Goal: Check status: Check status

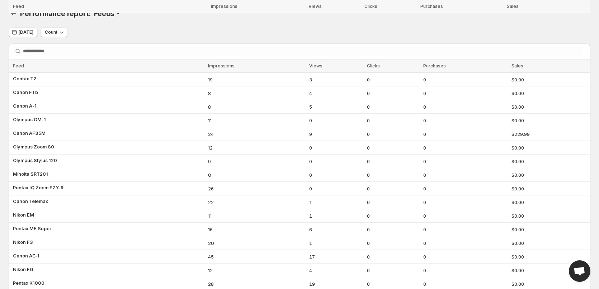
scroll to position [141, 0]
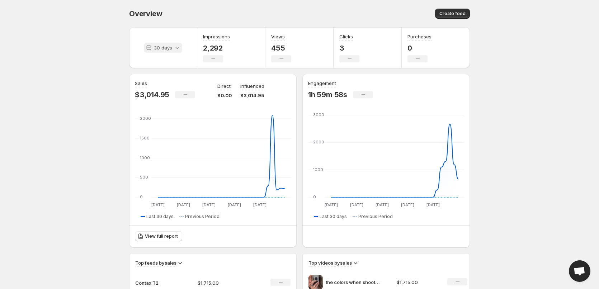
click at [164, 48] on p "30 days" at bounding box center [163, 47] width 18 height 7
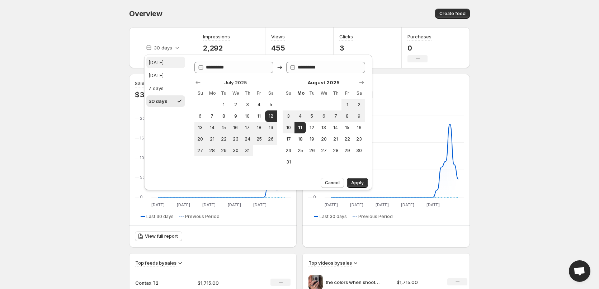
click at [164, 61] on button "[DATE]" at bounding box center [165, 62] width 39 height 11
type input "**********"
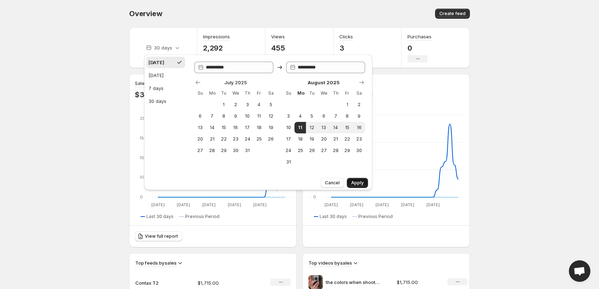
click at [357, 183] on span "Apply" at bounding box center [357, 183] width 13 height 6
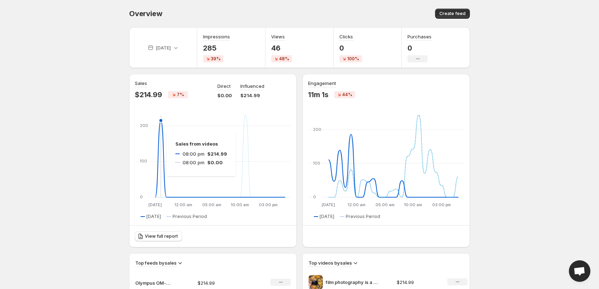
click at [160, 132] on icon at bounding box center [220, 159] width 130 height 77
click at [162, 51] on p "[DATE]" at bounding box center [163, 47] width 15 height 7
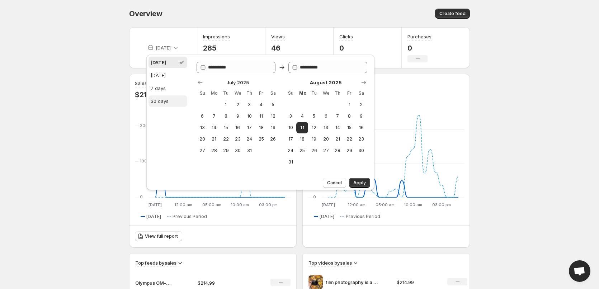
click at [167, 100] on div "30 days" at bounding box center [160, 101] width 18 height 7
type input "**********"
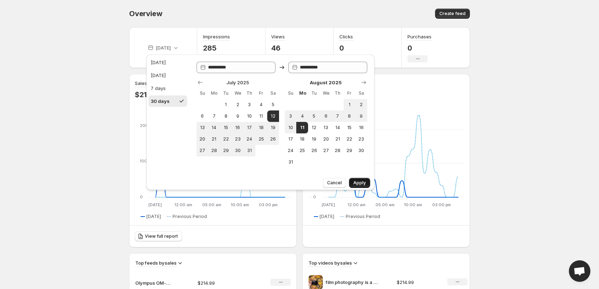
click at [364, 180] on span "Apply" at bounding box center [359, 183] width 13 height 6
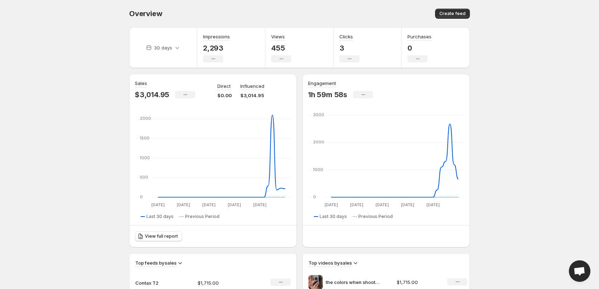
click at [112, 90] on body "Home Feeds Videos Subscription Settings Overview. This page is ready Overview C…" at bounding box center [299, 144] width 599 height 289
